Goal: Task Accomplishment & Management: Manage account settings

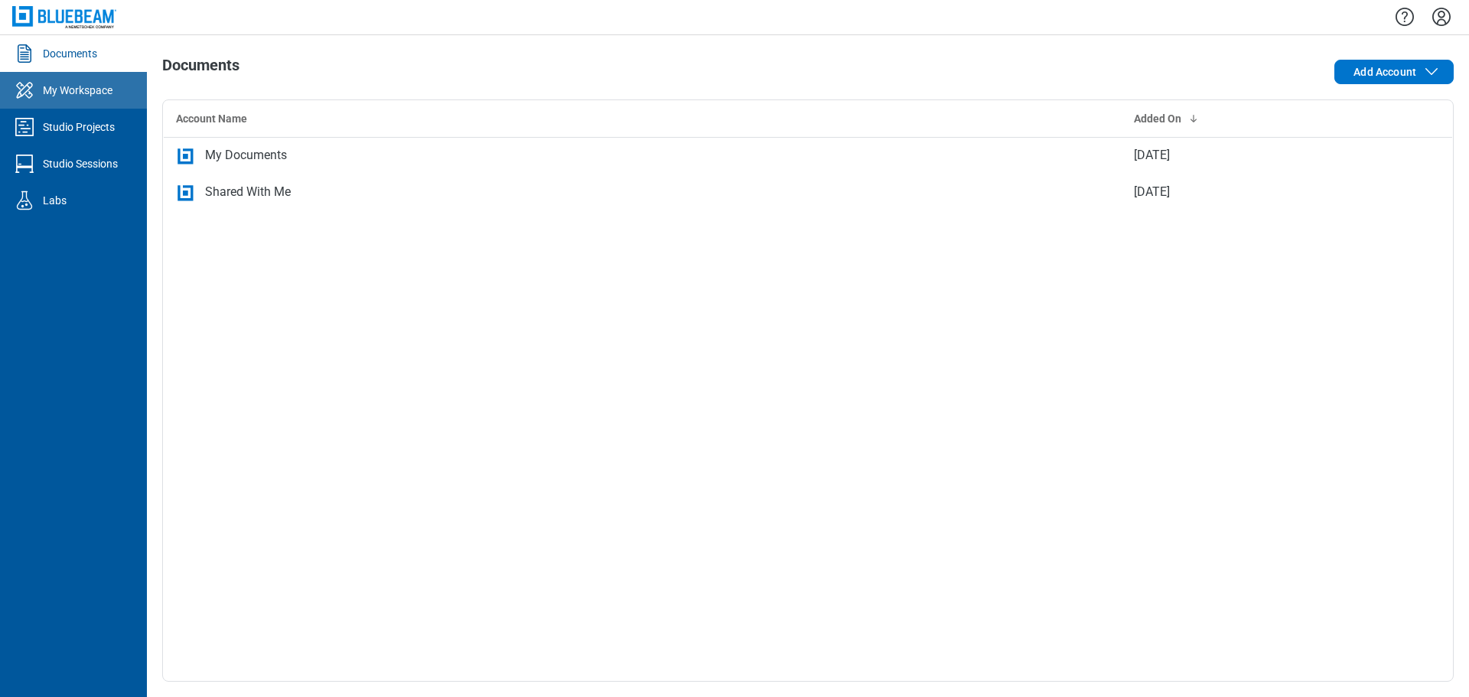
click at [120, 91] on link "My Workspace" at bounding box center [73, 90] width 147 height 37
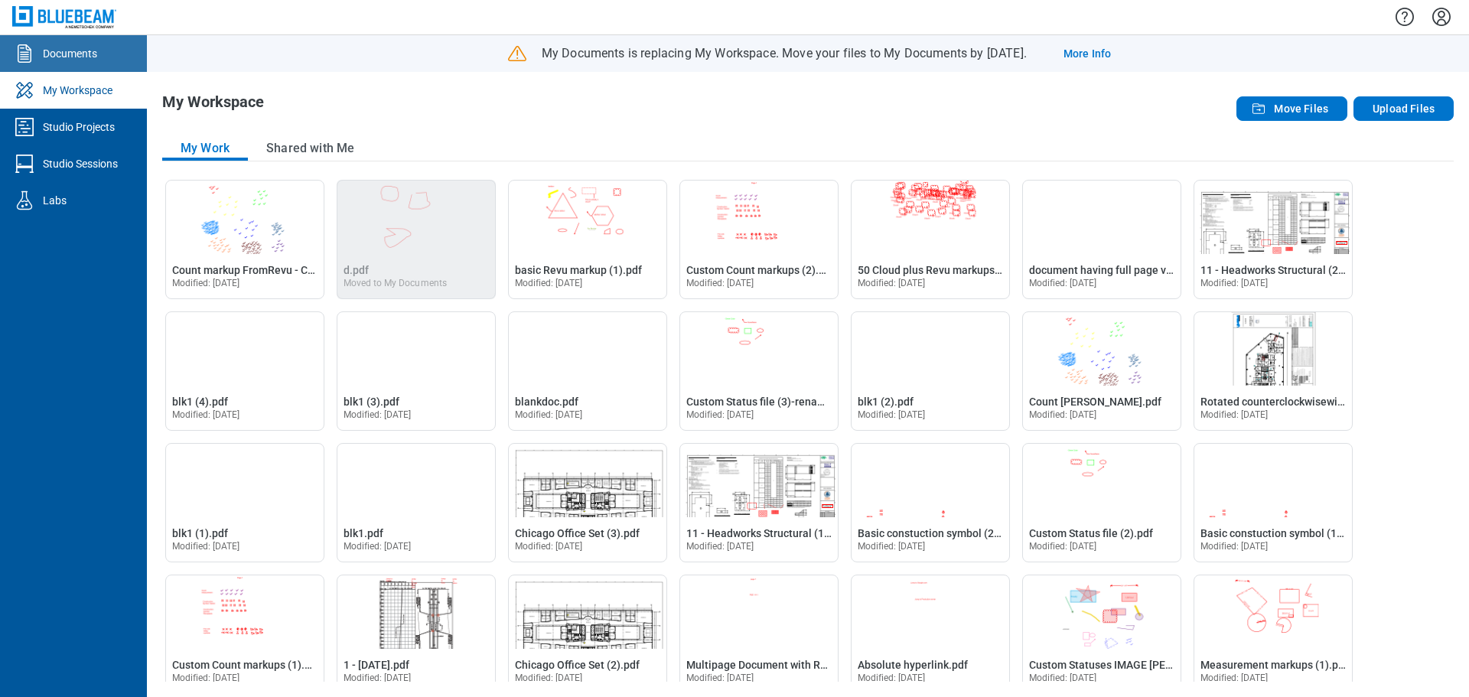
click at [83, 46] on div "Documents" at bounding box center [70, 53] width 54 height 15
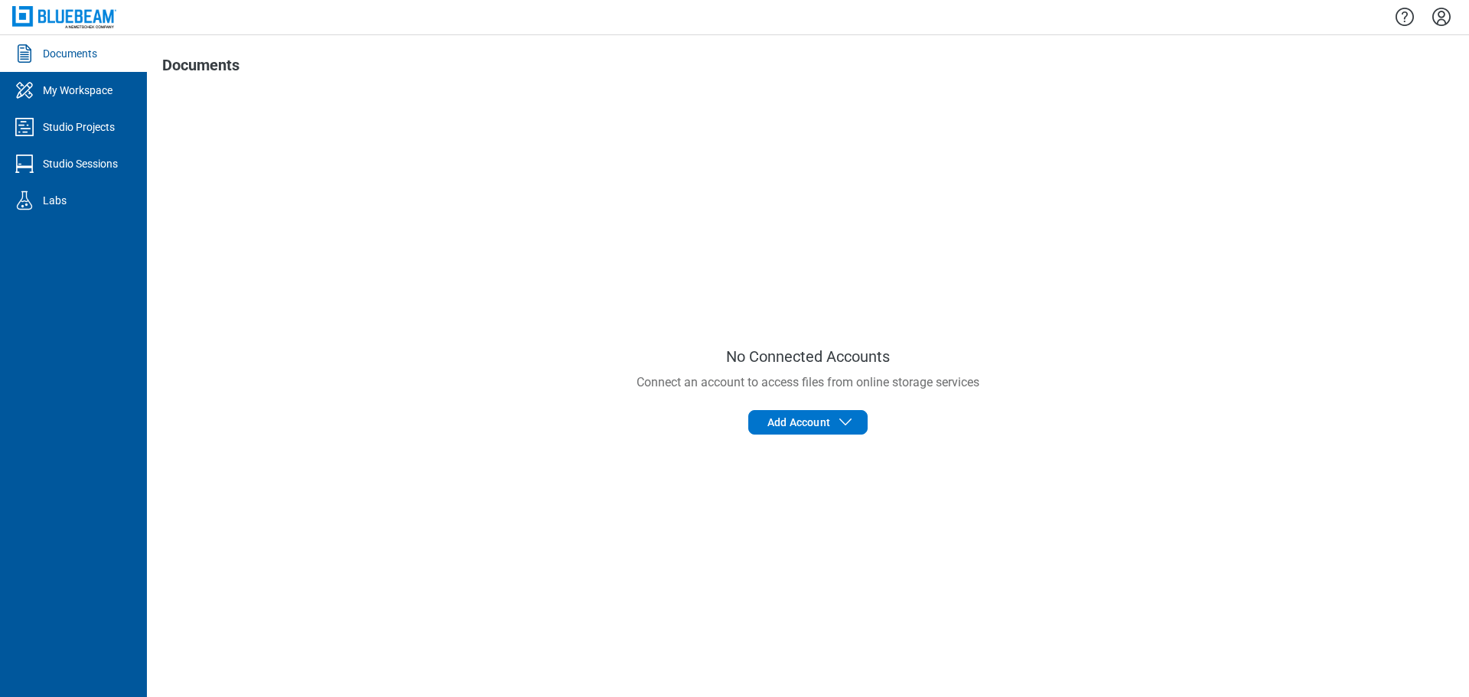
click at [1441, 21] on icon "Settings" at bounding box center [1441, 17] width 24 height 24
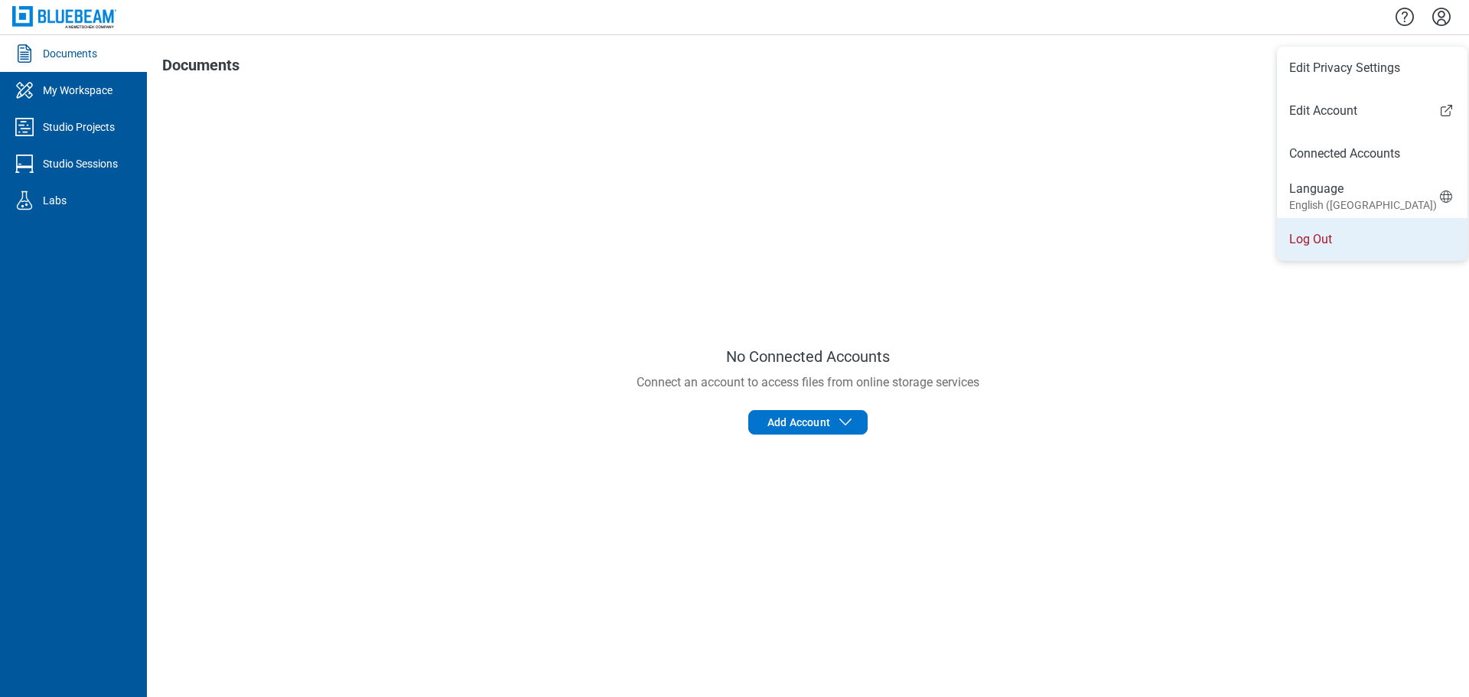
click at [1309, 246] on li "Log Out" at bounding box center [1372, 239] width 190 height 43
